Goal: Transaction & Acquisition: Purchase product/service

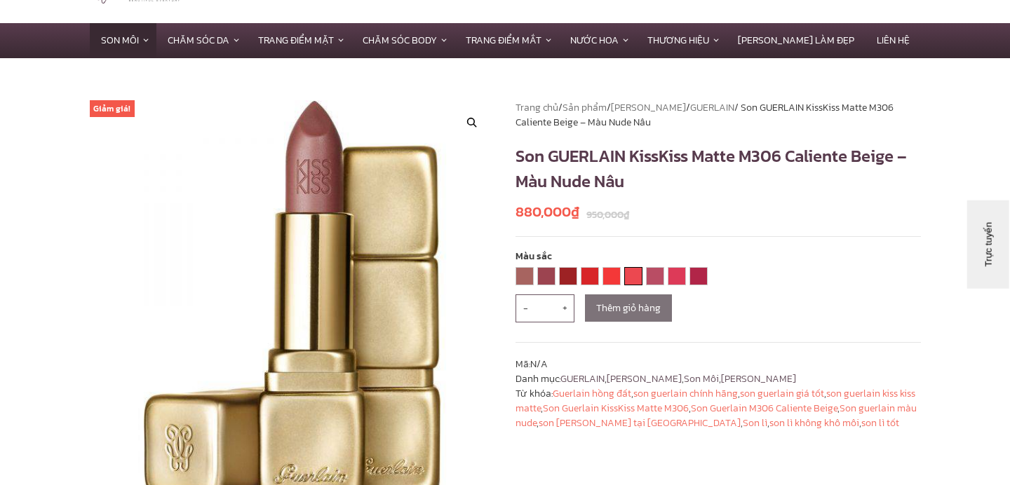
click at [636, 275] on link "M348 Hot Coral" at bounding box center [633, 276] width 17 height 17
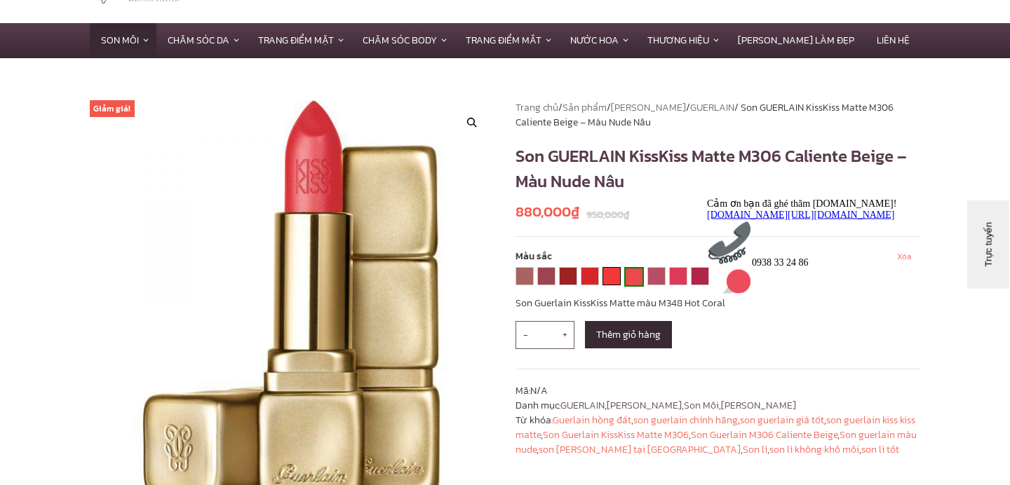
click at [616, 278] on link "M347 Zesty Orange" at bounding box center [611, 276] width 17 height 17
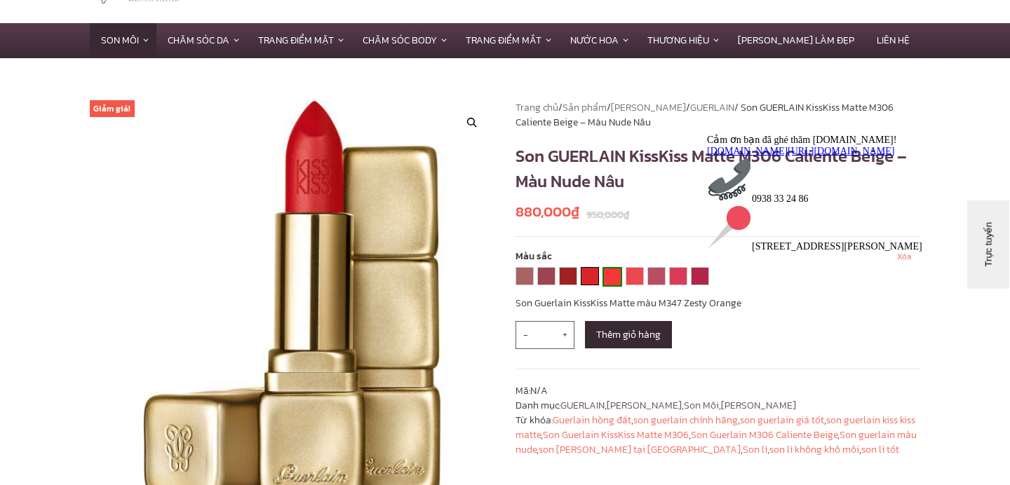
click at [590, 276] on link "M331 Chilli Red" at bounding box center [589, 276] width 17 height 17
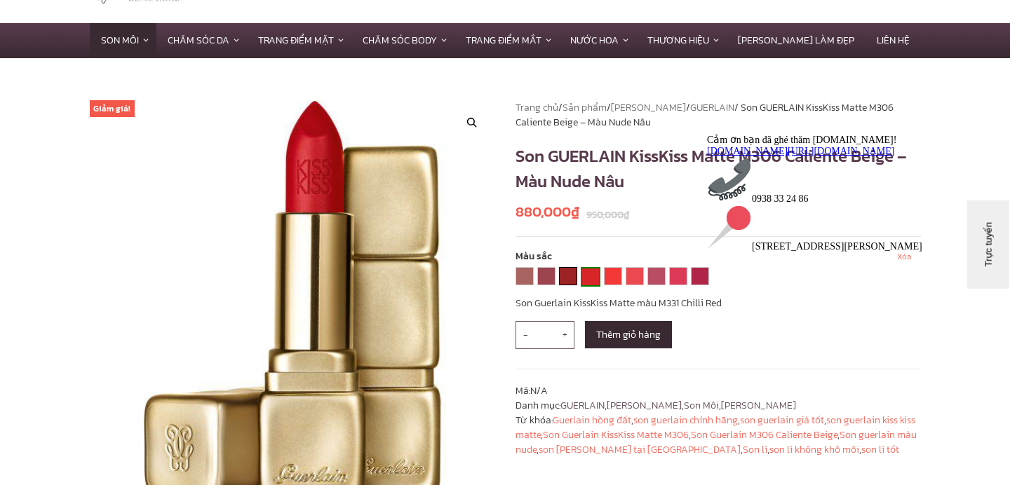
click at [570, 275] on link "M330 Spicy Burgundy" at bounding box center [568, 276] width 17 height 17
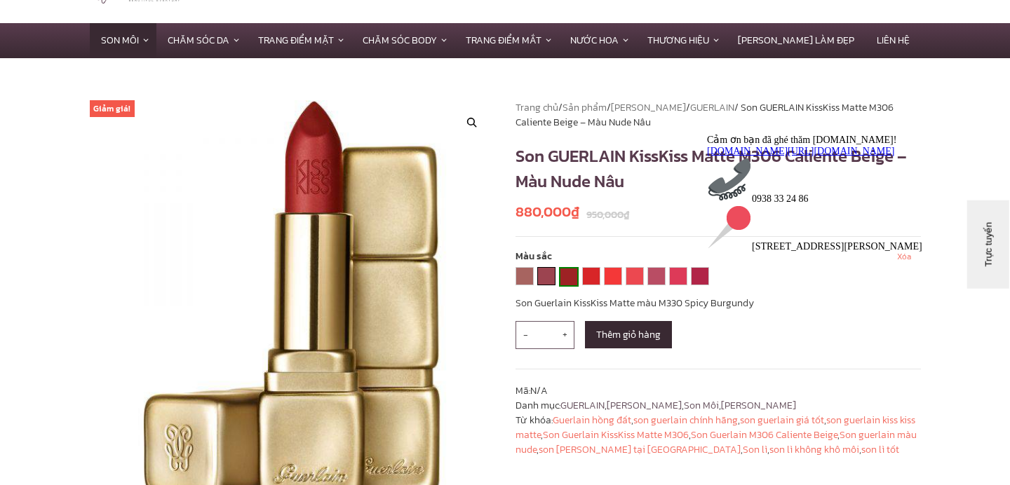
click at [553, 274] on link "M307 Crazy Nude" at bounding box center [546, 276] width 17 height 17
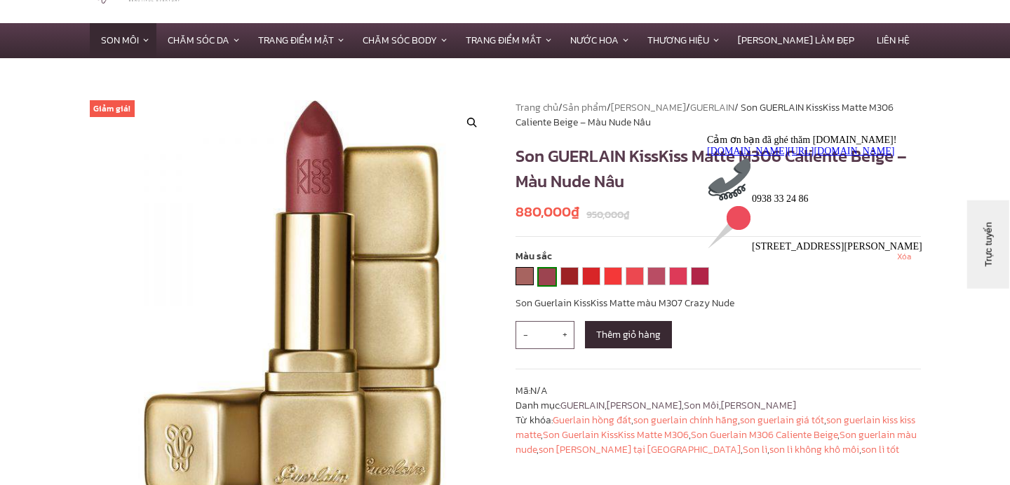
click at [525, 274] on link "M306 Caliente Beige" at bounding box center [524, 276] width 17 height 17
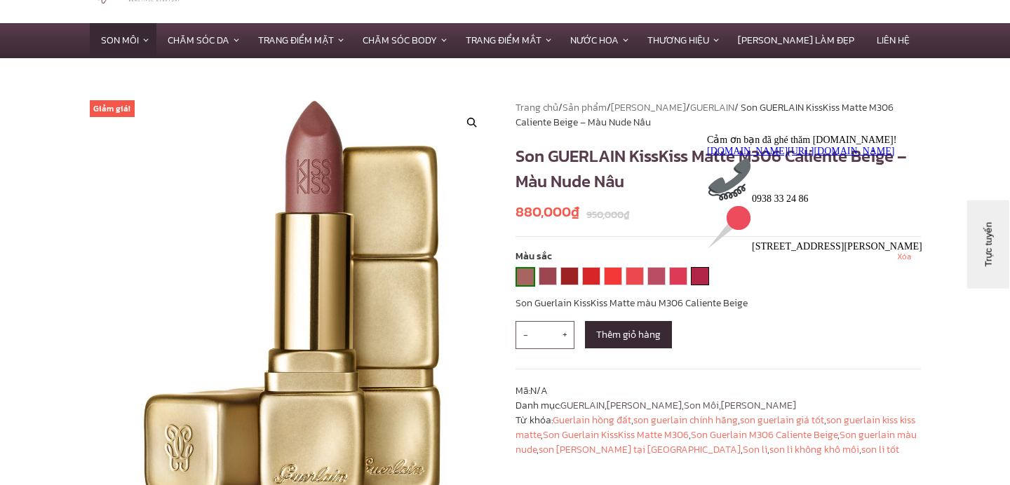
click at [699, 279] on link "M377: Wild Plum" at bounding box center [700, 276] width 17 height 17
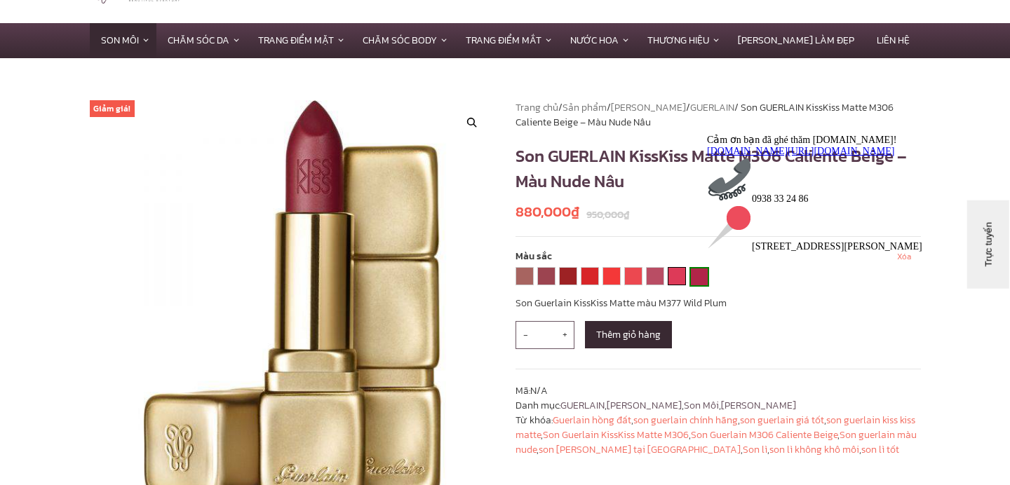
click at [671, 279] on link "M376 Daring Pink" at bounding box center [676, 276] width 17 height 17
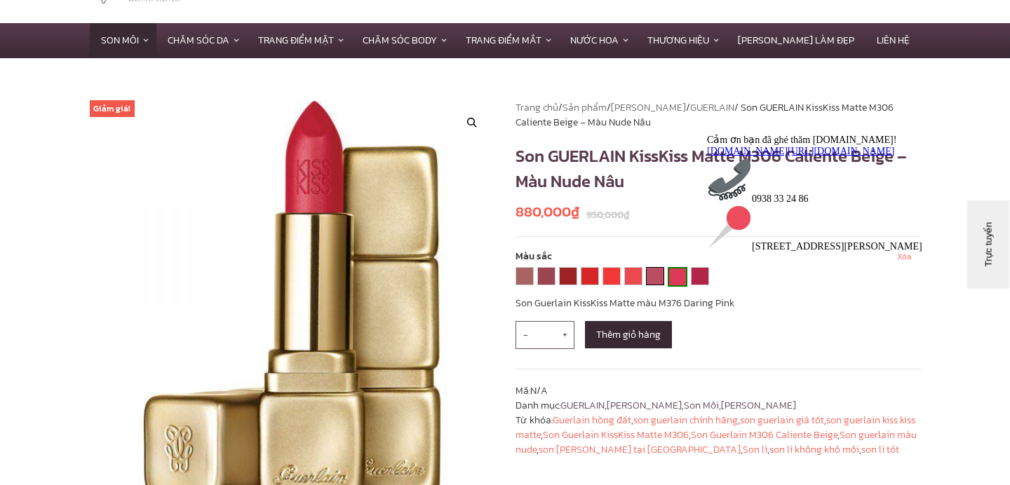
click at [657, 277] on link "M375 Flaming Rose" at bounding box center [655, 276] width 17 height 17
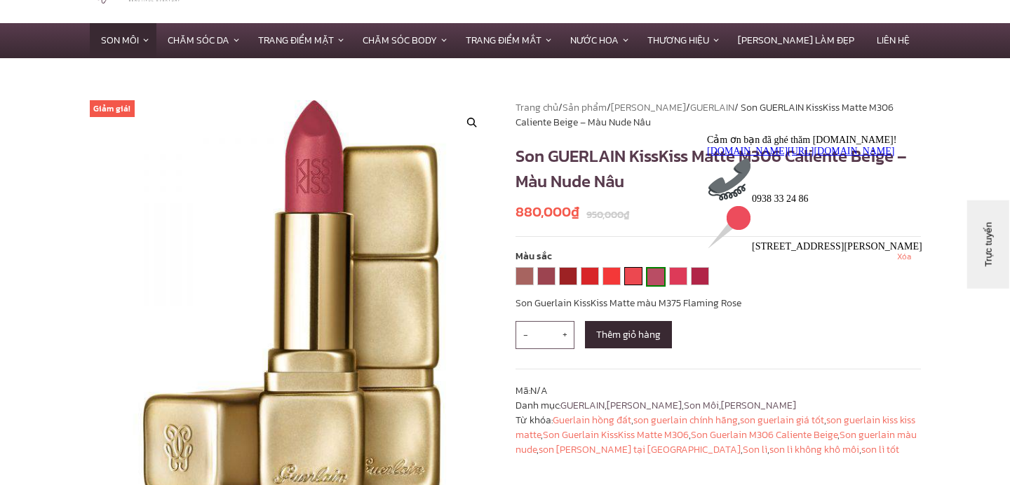
click at [634, 274] on link "M348 Hot Coral" at bounding box center [633, 276] width 17 height 17
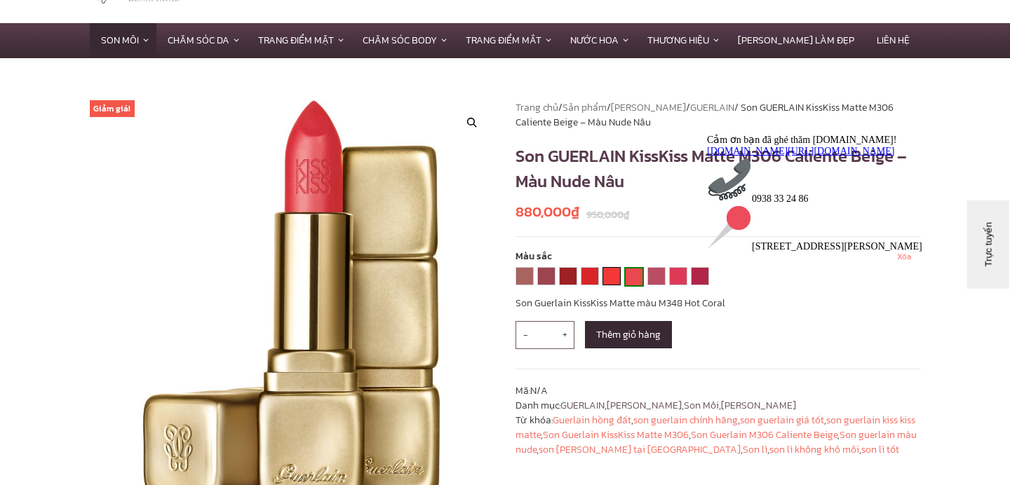
click at [611, 276] on link "M347 Zesty Orange" at bounding box center [611, 276] width 17 height 17
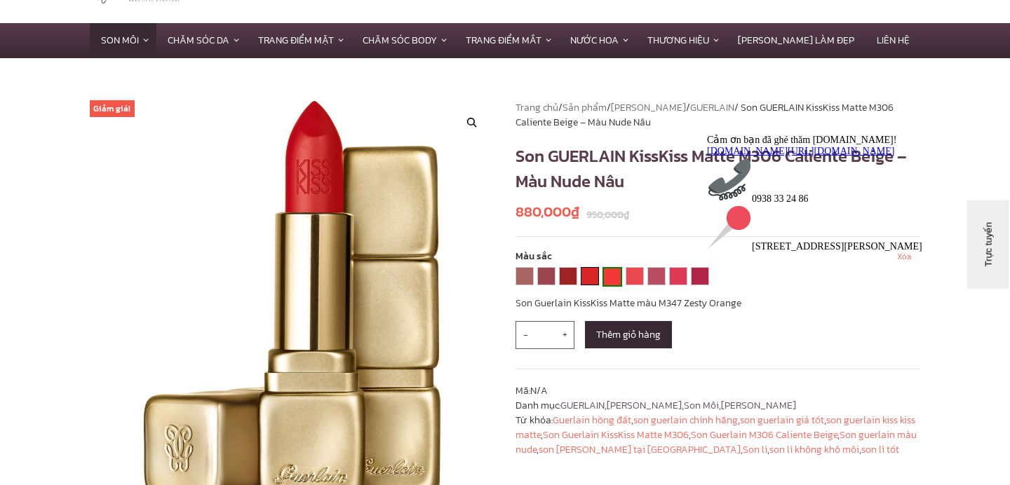
click at [590, 275] on link "M331 Chilli Red" at bounding box center [589, 276] width 17 height 17
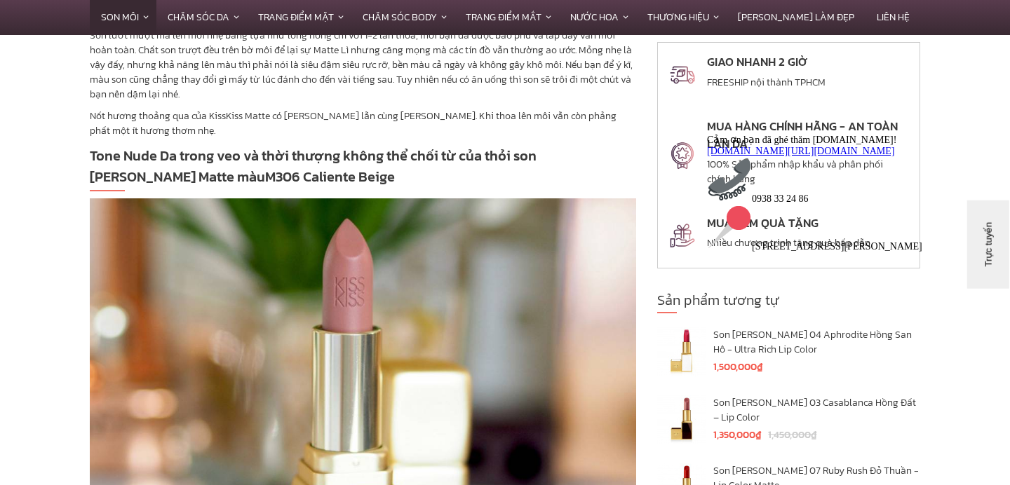
scroll to position [3048, 0]
